Goal: Communication & Community: Answer question/provide support

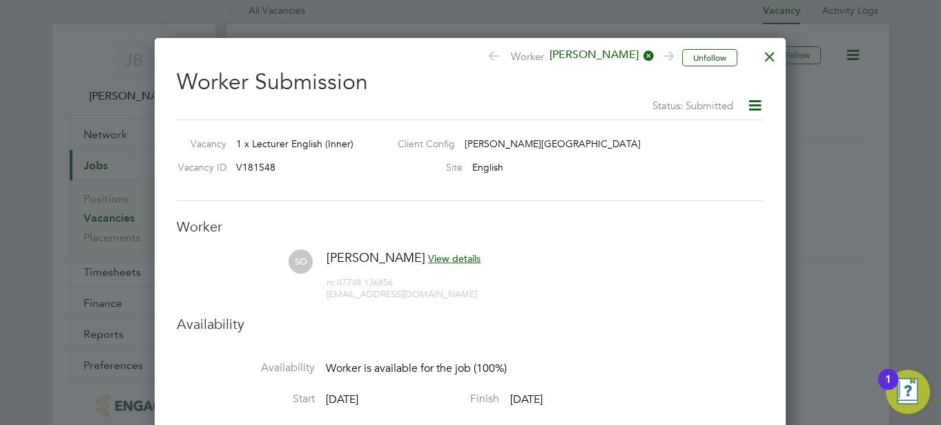
click at [769, 55] on div at bounding box center [770, 53] width 25 height 25
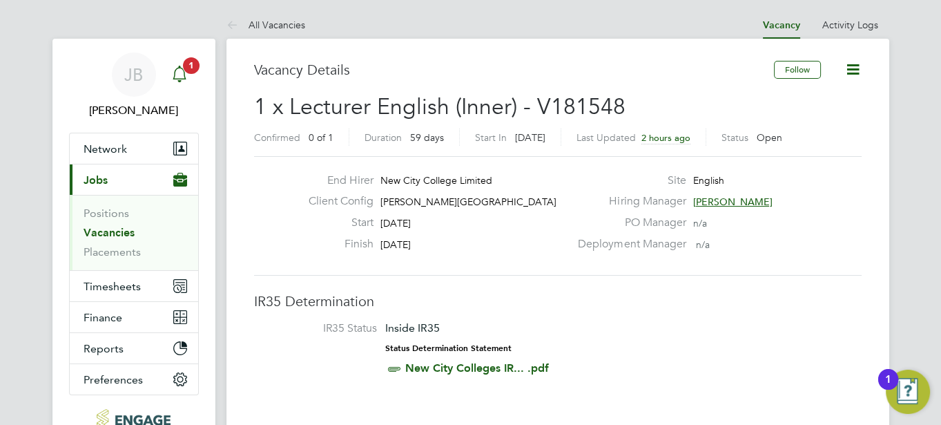
click at [184, 73] on icon "Main navigation" at bounding box center [179, 73] width 13 height 14
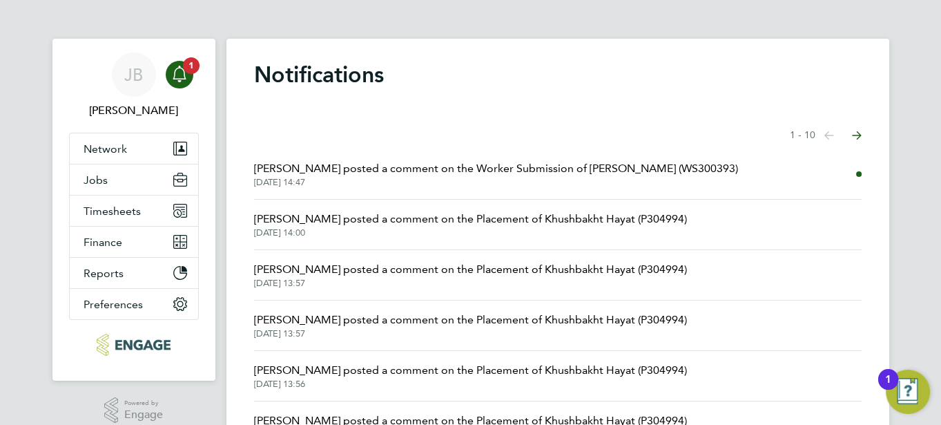
click at [354, 166] on span "[PERSON_NAME] posted a comment on the Worker Submission of [PERSON_NAME] (WS300…" at bounding box center [496, 168] width 484 height 17
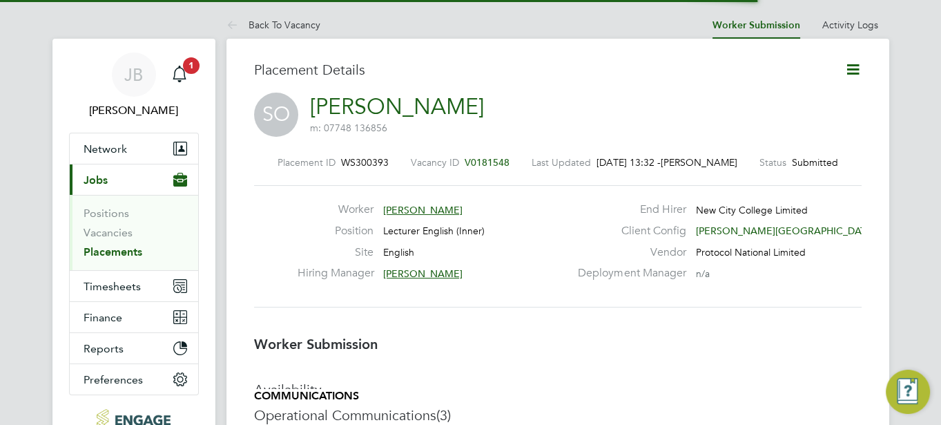
scroll to position [7, 7]
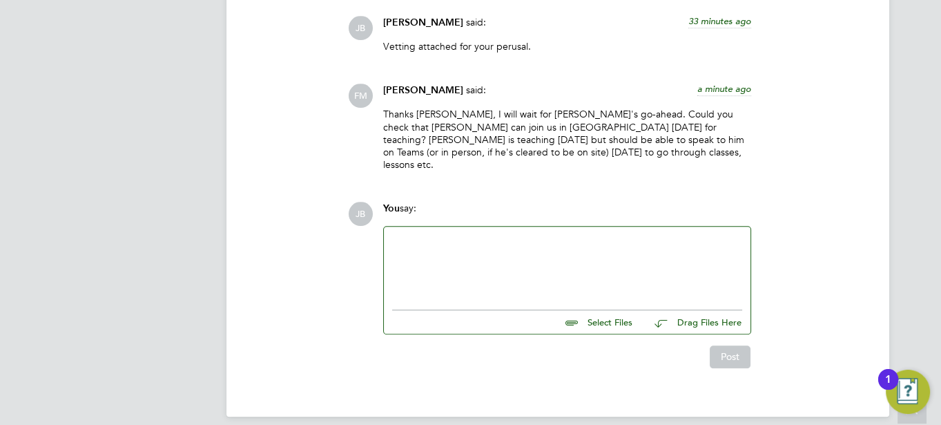
click at [436, 237] on div at bounding box center [567, 264] width 350 height 59
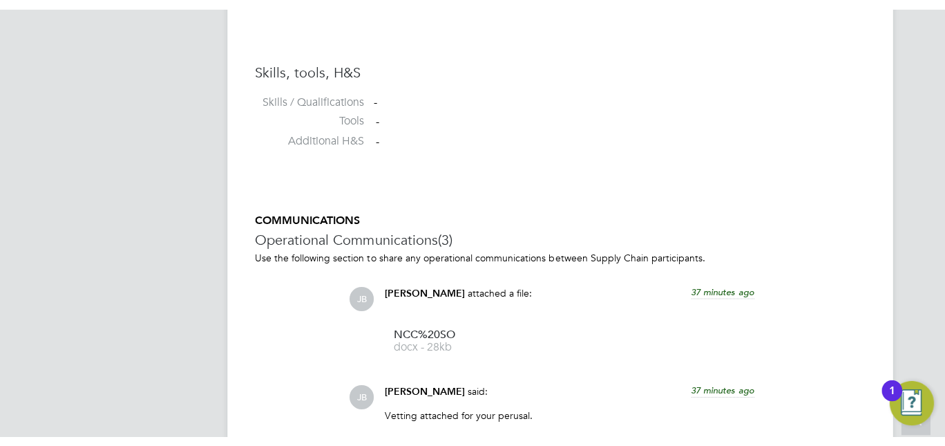
scroll to position [1448, 0]
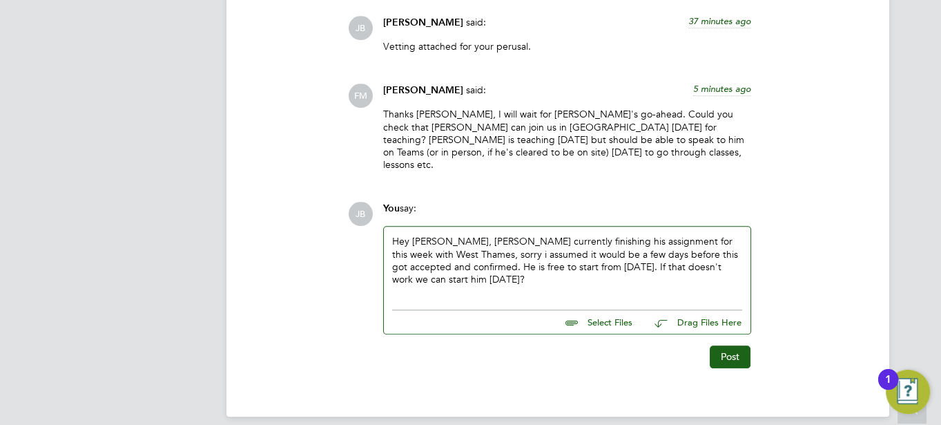
drag, startPoint x: 447, startPoint y: 236, endPoint x: 429, endPoint y: 237, distance: 18.0
drag, startPoint x: 429, startPoint y: 237, endPoint x: 371, endPoint y: 236, distance: 58.0
click at [371, 236] on div "JB You say: Hey [PERSON_NAME], [PERSON_NAME] currently finishing his assignment…" at bounding box center [605, 285] width 514 height 166
drag, startPoint x: 450, startPoint y: 229, endPoint x: 423, endPoint y: 247, distance: 33.3
click at [423, 247] on div "Hey [PERSON_NAME], [PERSON_NAME] currently finishing his assignment for this we…" at bounding box center [567, 264] width 350 height 59
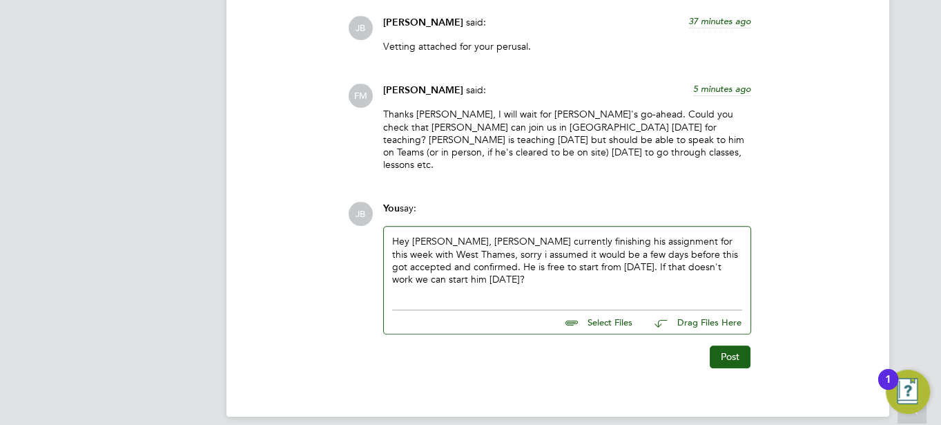
click at [455, 235] on div "Hey [PERSON_NAME], [PERSON_NAME] currently finishing his assignment for this we…" at bounding box center [567, 264] width 350 height 59
click at [723, 345] on button "Post" at bounding box center [730, 356] width 41 height 22
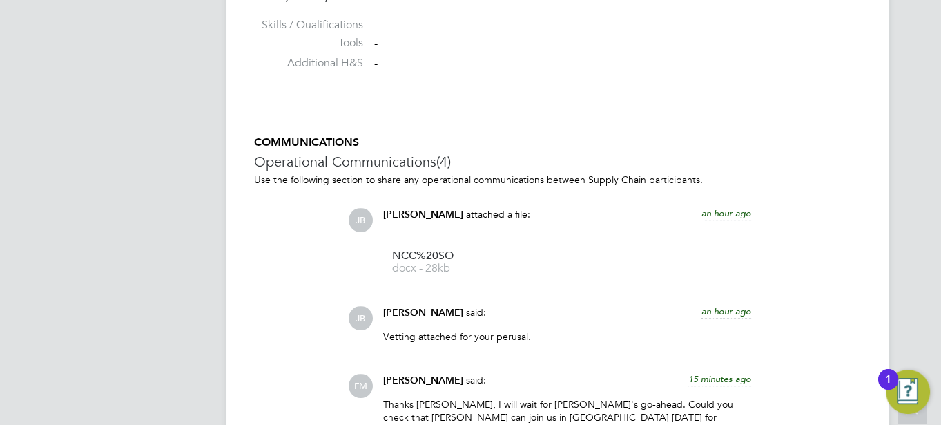
scroll to position [7, 7]
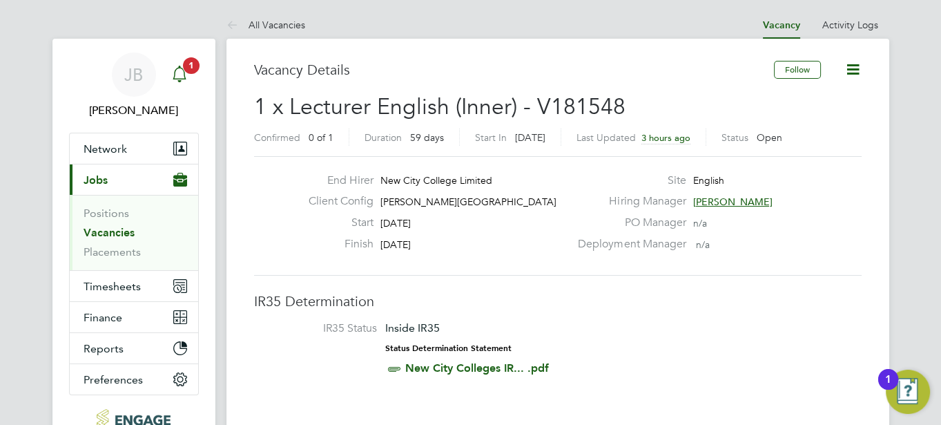
click at [182, 77] on icon "Main navigation" at bounding box center [179, 74] width 17 height 17
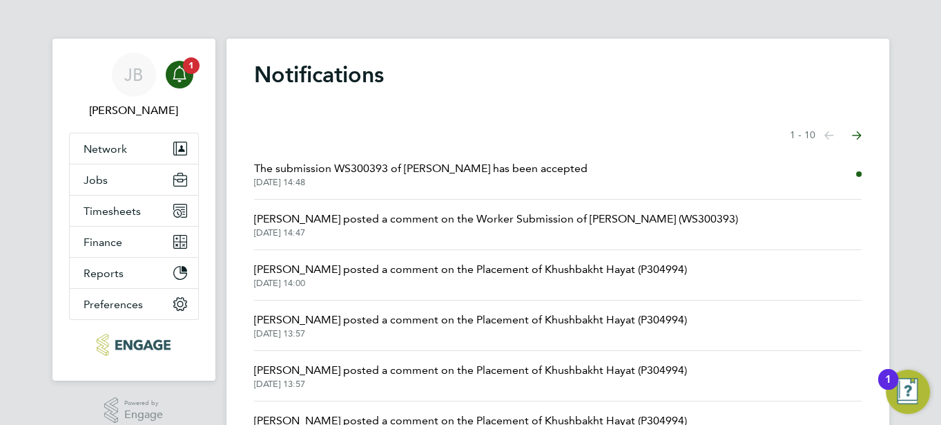
click at [383, 275] on span "[PERSON_NAME] posted a comment on the Placement of Khushbakht Hayat (P304994)" at bounding box center [470, 269] width 433 height 17
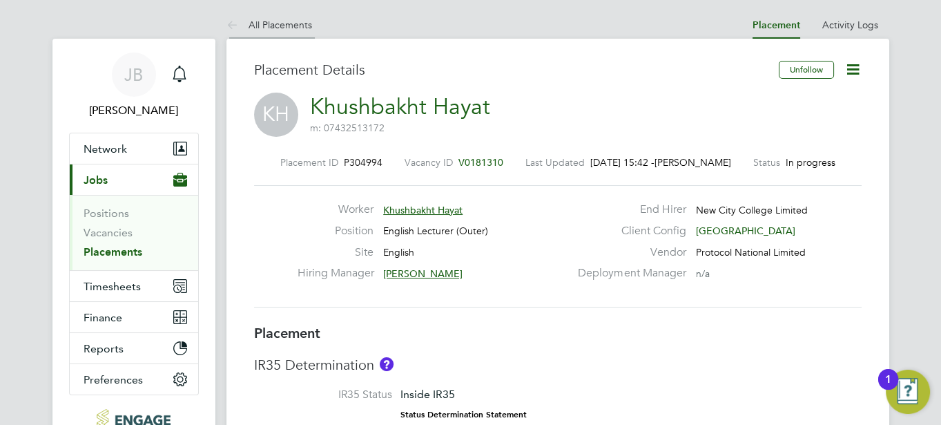
click at [245, 22] on link "All Placements" at bounding box center [270, 25] width 86 height 12
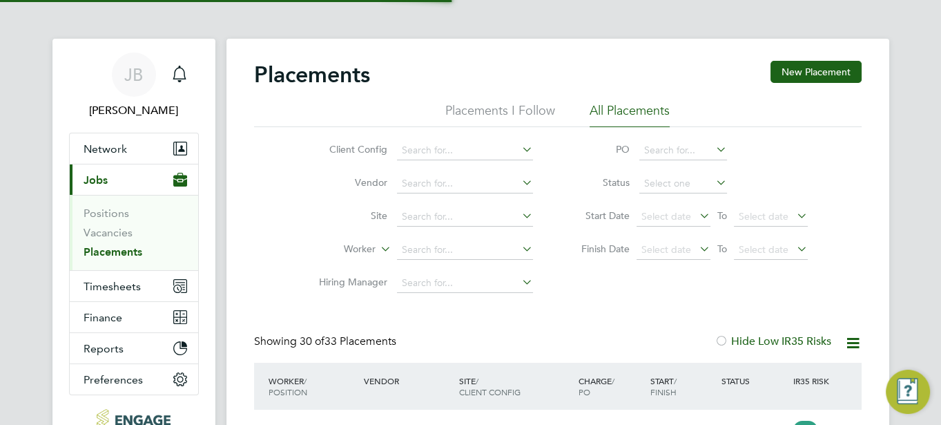
scroll to position [39, 120]
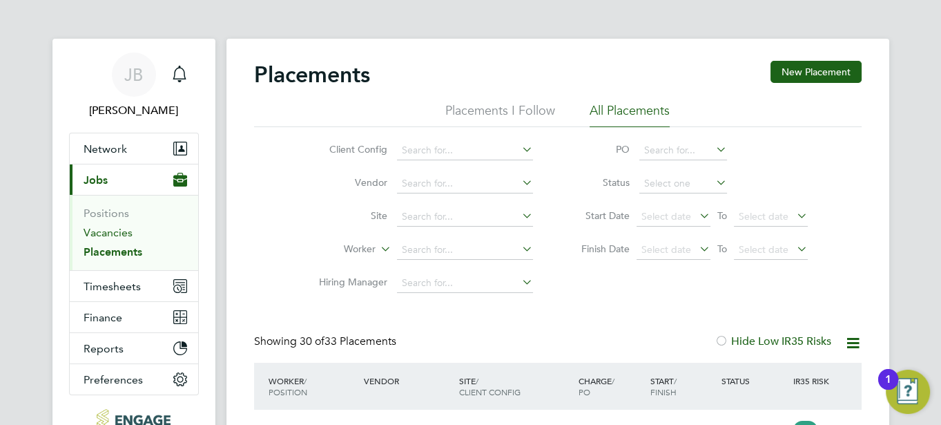
click at [111, 230] on link "Vacancies" at bounding box center [108, 232] width 49 height 13
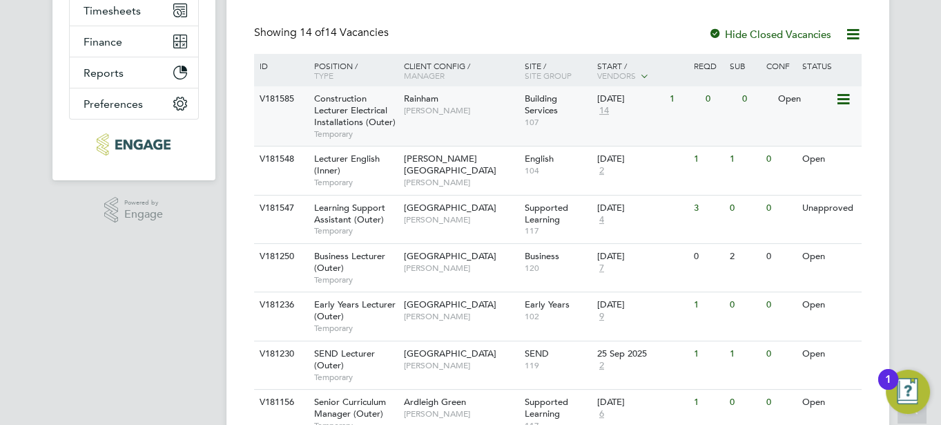
click at [508, 111] on span "Ian Rist" at bounding box center [461, 110] width 114 height 11
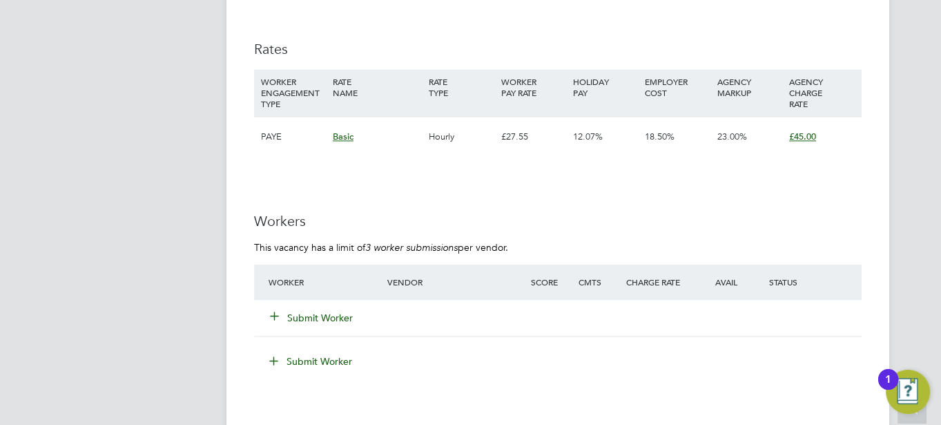
scroll to position [2371, 0]
click at [293, 316] on button "Submit Worker" at bounding box center [312, 317] width 83 height 14
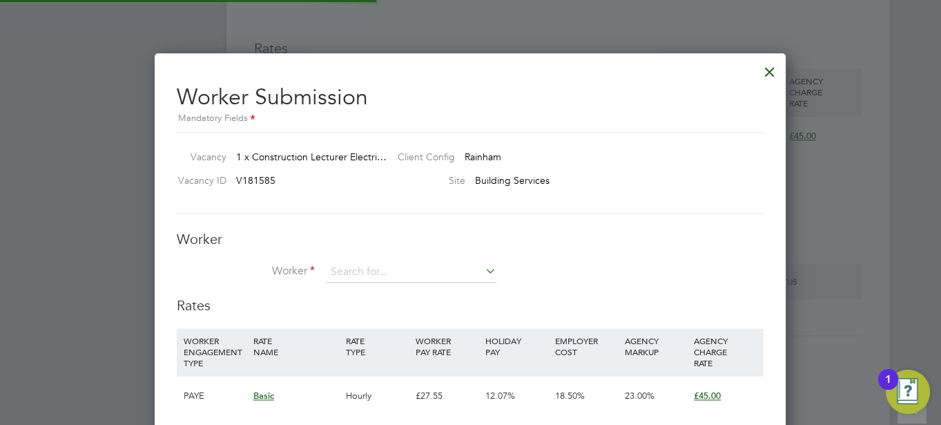
scroll to position [40, 93]
click at [345, 285] on li "Worker" at bounding box center [470, 279] width 587 height 35
click at [343, 276] on input at bounding box center [411, 272] width 171 height 21
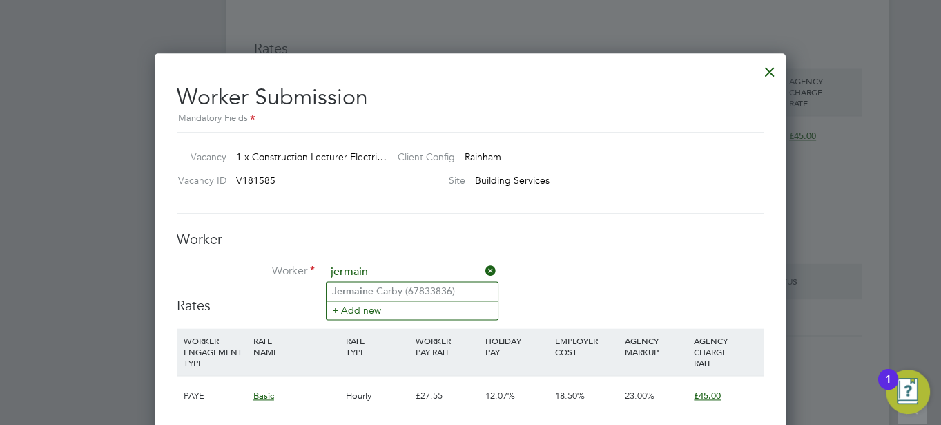
click at [343, 276] on input "jermain" at bounding box center [411, 272] width 171 height 21
type input "jermain"
